Goal: Task Accomplishment & Management: Complete application form

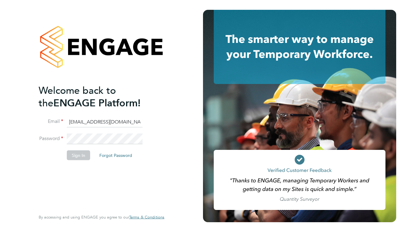
type input "anthonyhill16@btinternet.com"
click at [79, 154] on button "Sign In" at bounding box center [78, 155] width 23 height 10
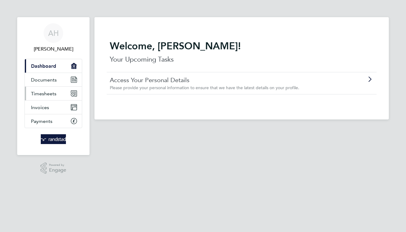
click at [46, 93] on span "Timesheets" at bounding box center [43, 94] width 25 height 6
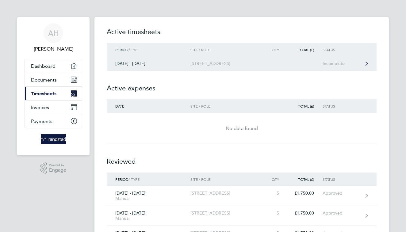
click at [334, 64] on div "Incomplete" at bounding box center [341, 63] width 38 height 5
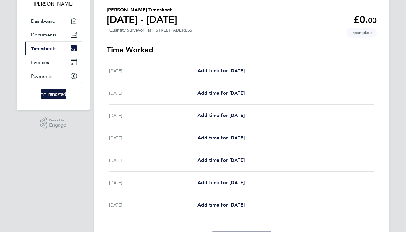
scroll to position [85, 0]
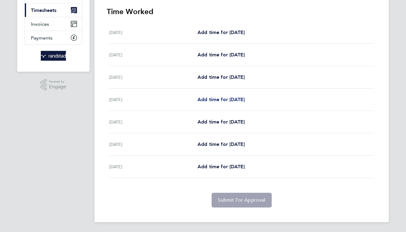
click at [241, 98] on span "Add time for [DATE]" at bounding box center [220, 100] width 47 height 6
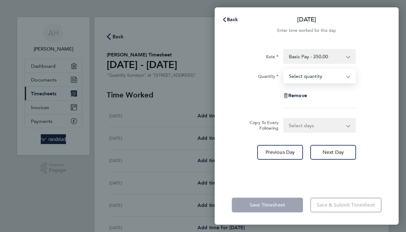
select select "1"
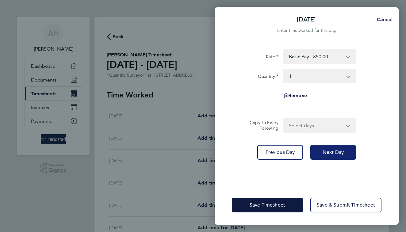
click at [329, 151] on span "Next Day" at bounding box center [332, 152] width 21 height 6
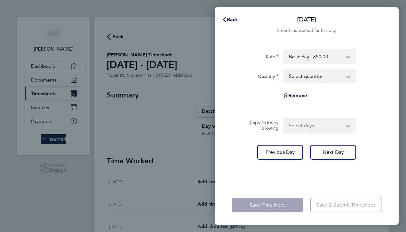
click at [348, 127] on app-icon-cross-button at bounding box center [351, 125] width 7 height 13
click at [347, 77] on app-icon-cross-button at bounding box center [350, 75] width 7 height 13
select select "1"
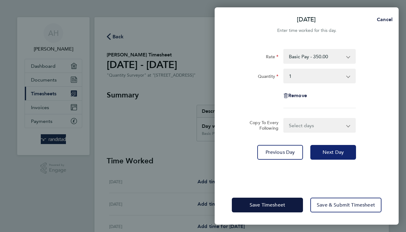
click at [332, 150] on span "Next Day" at bounding box center [332, 152] width 21 height 6
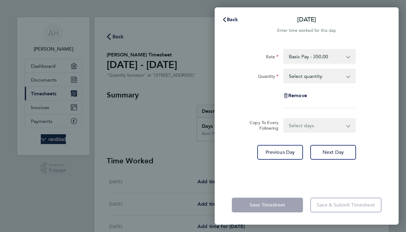
click at [347, 76] on app-icon-cross-button at bounding box center [350, 75] width 7 height 13
select select "1"
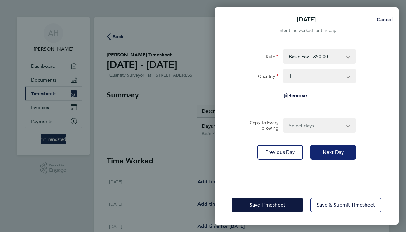
click at [328, 154] on span "Next Day" at bounding box center [332, 152] width 21 height 6
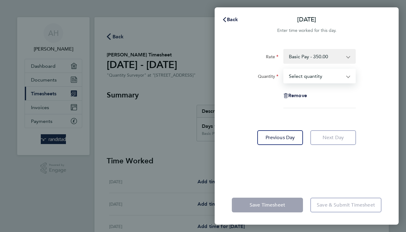
select select "1"
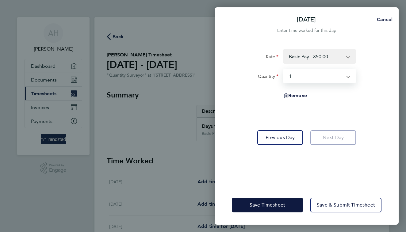
click at [368, 104] on div "Rate Basic Pay - 350.00 Quantity Select quantity 0.5 1 Remove" at bounding box center [307, 78] width 150 height 59
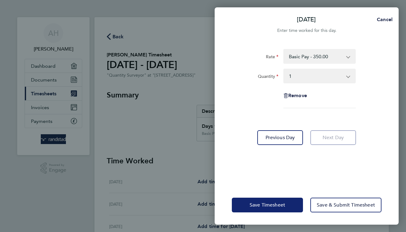
click at [278, 203] on span "Save Timesheet" at bounding box center [267, 205] width 36 height 6
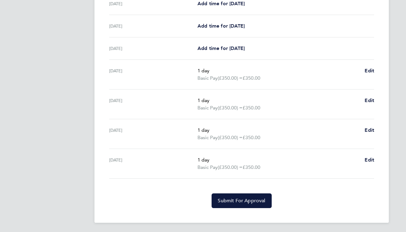
scroll to position [179, 0]
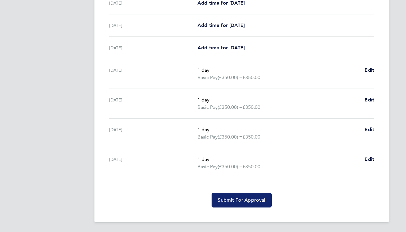
click at [238, 201] on span "Submit For Approval" at bounding box center [241, 200] width 47 height 6
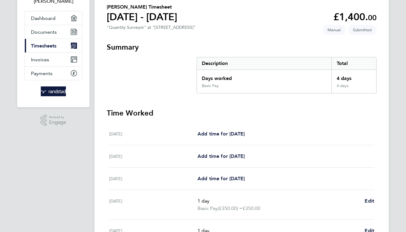
scroll to position [47, 0]
